Goal: Information Seeking & Learning: Find specific page/section

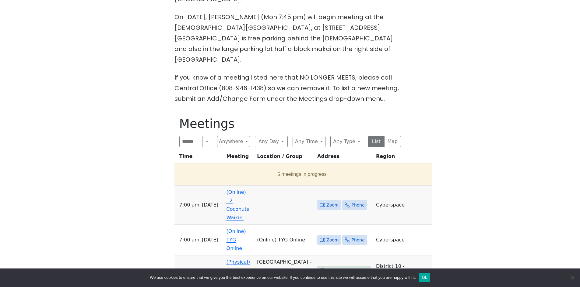
scroll to position [274, 0]
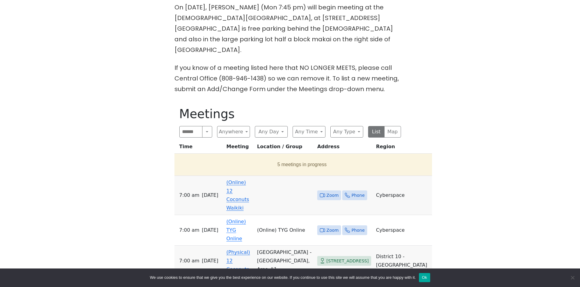
click at [236, 180] on link "(Online) 12 Coconuts Waikiki" at bounding box center [237, 195] width 23 height 31
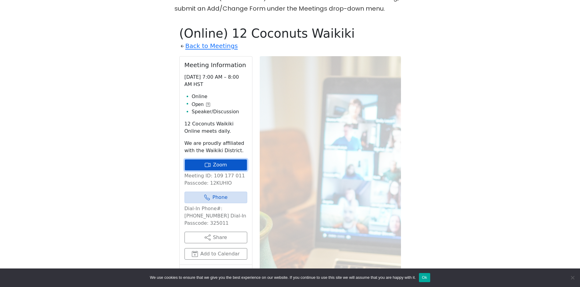
click at [218, 159] on link "Zoom" at bounding box center [215, 165] width 63 height 12
